Goal: Find specific page/section: Find specific page/section

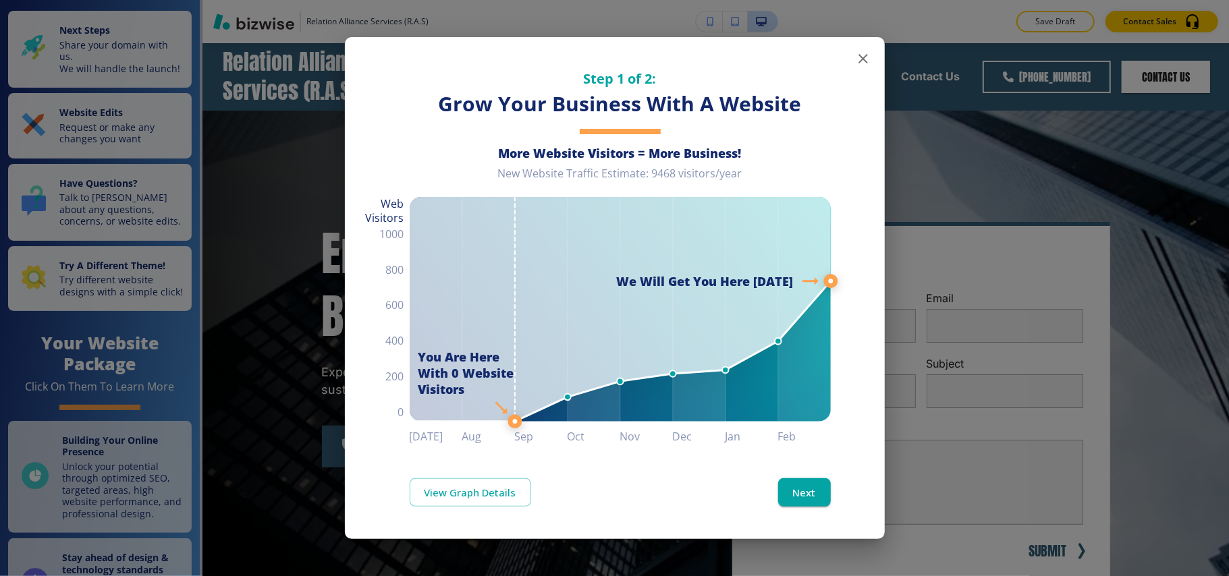
click at [865, 59] on icon "button" at bounding box center [863, 59] width 16 height 16
